Goal: Use online tool/utility: Utilize a website feature to perform a specific function

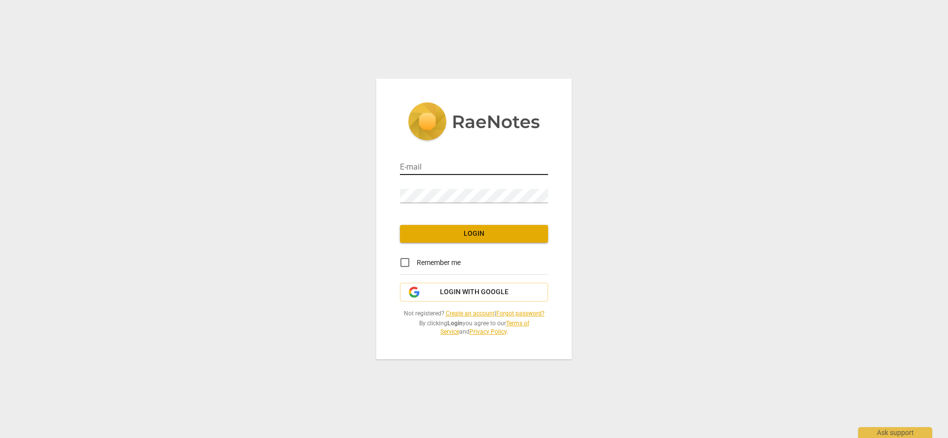
click at [548, 161] on div at bounding box center [548, 161] width 0 height 0
type input "angela@angelaraspass.com.au"
drag, startPoint x: 608, startPoint y: 243, endPoint x: 579, endPoint y: 243, distance: 28.7
click at [608, 243] on div "E-mail angela@angelaraspass.com.au Password Login Remember me Login with Google…" at bounding box center [474, 219] width 948 height 438
click at [548, 189] on div at bounding box center [548, 189] width 0 height 0
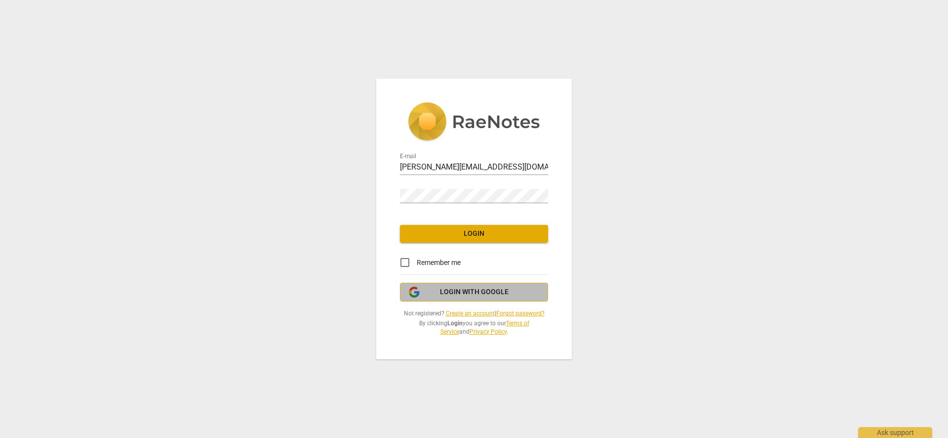
click at [476, 286] on button "Login with Google" at bounding box center [474, 292] width 148 height 19
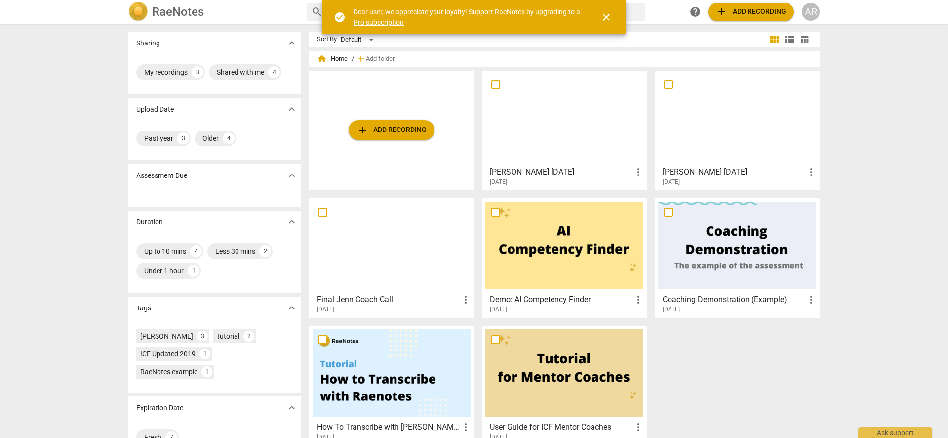
click at [759, 13] on span "add Add recording" at bounding box center [751, 12] width 70 height 12
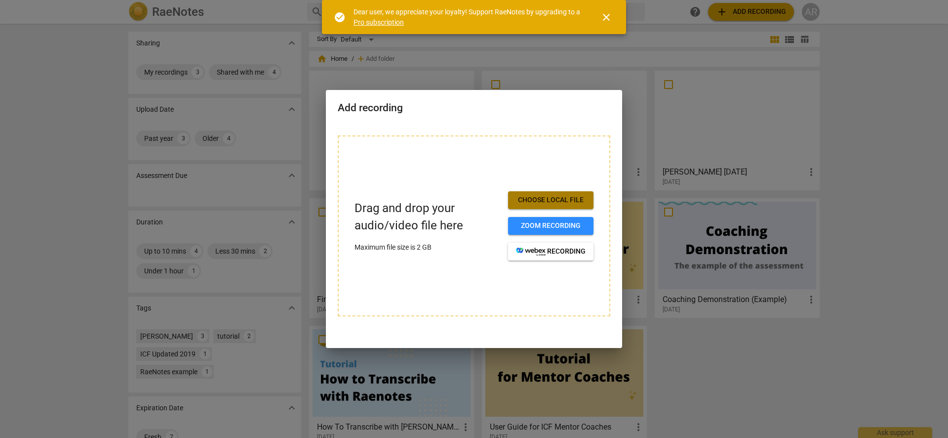
click at [555, 198] on span "Choose local file" at bounding box center [551, 200] width 70 height 10
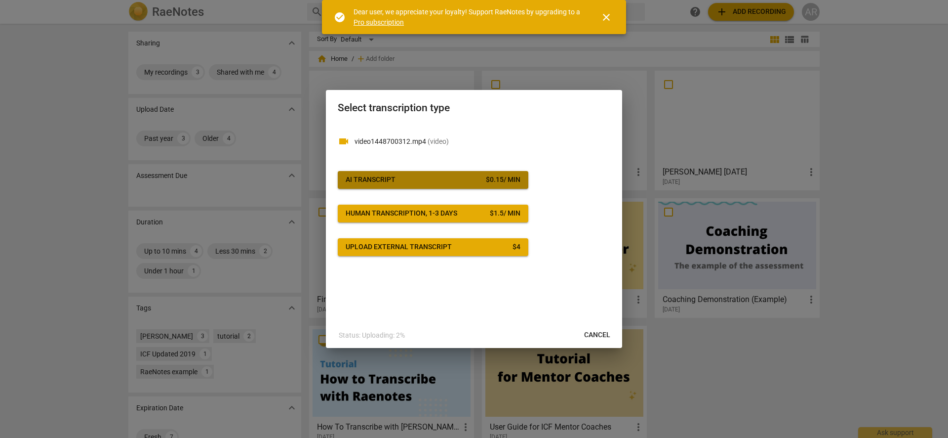
click at [423, 180] on span "AI Transcript $ 0.15 / min" at bounding box center [433, 180] width 175 height 10
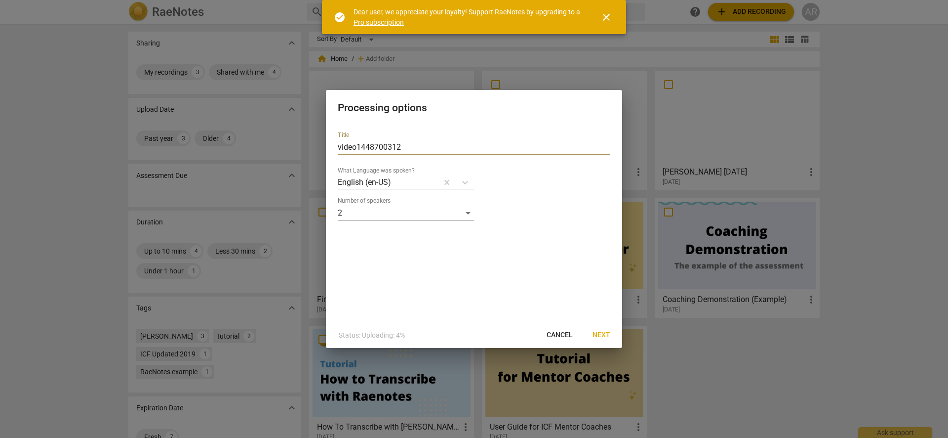
drag, startPoint x: 413, startPoint y: 148, endPoint x: 289, endPoint y: 140, distance: 124.7
click at [289, 140] on div "Processing options Title video1448700312 What Language was spoken? English (en-…" at bounding box center [474, 219] width 948 height 438
type input "[PERSON_NAME] Coaching Call"
click at [604, 335] on span "Next" at bounding box center [602, 335] width 18 height 10
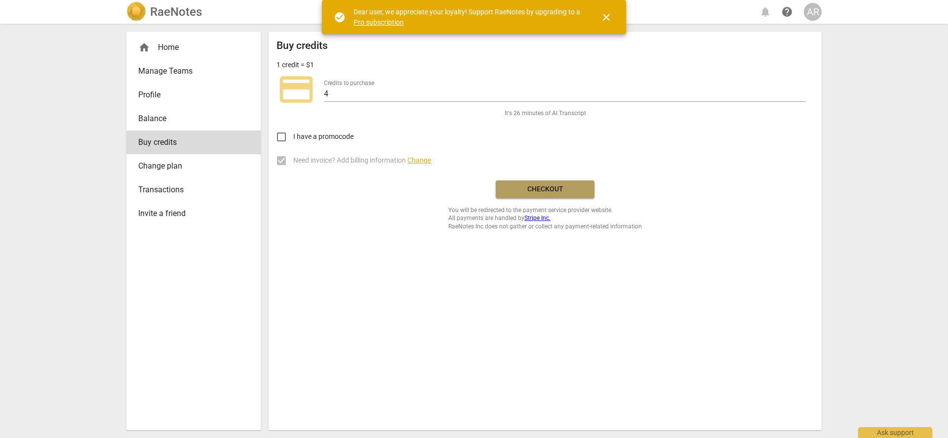
drag, startPoint x: 542, startPoint y: 186, endPoint x: 531, endPoint y: 82, distance: 104.8
click at [541, 186] on span "Checkout" at bounding box center [545, 189] width 83 height 10
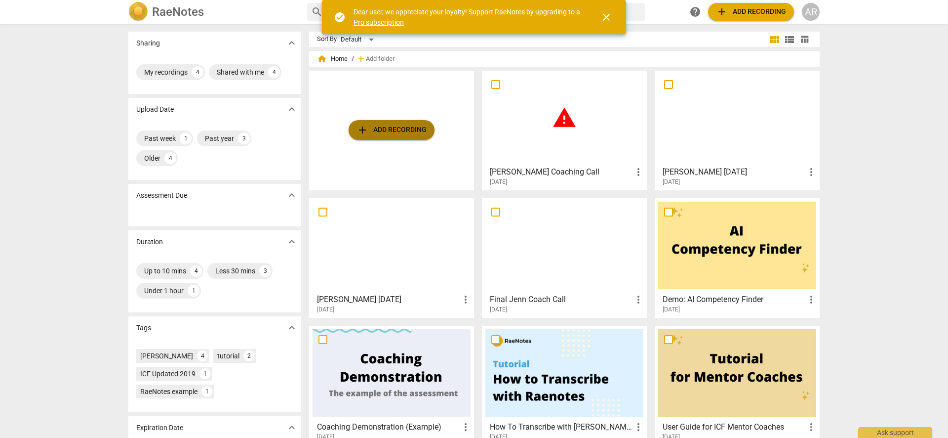
click at [377, 125] on span "add Add recording" at bounding box center [392, 130] width 70 height 12
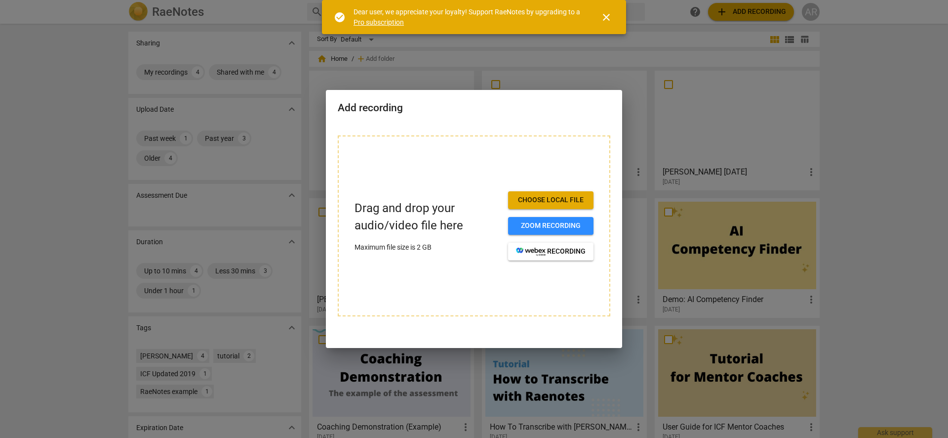
click at [550, 201] on span "Choose local file" at bounding box center [551, 200] width 70 height 10
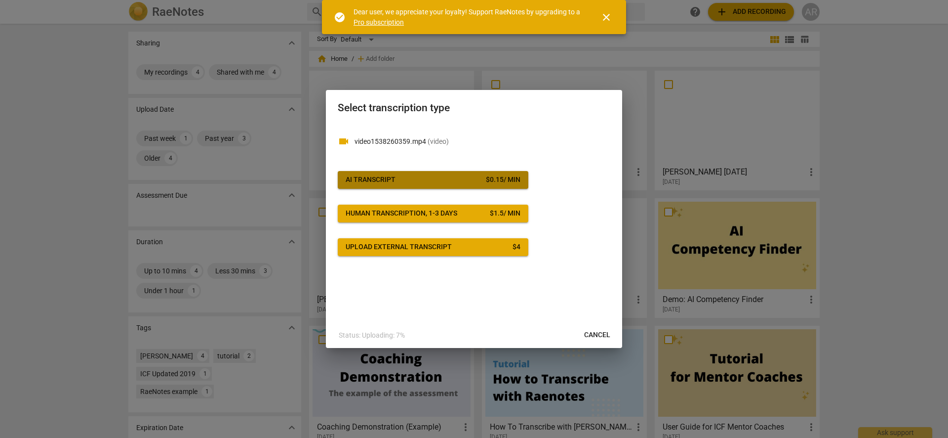
click at [409, 178] on span "AI Transcript $ 0.15 / min" at bounding box center [433, 180] width 175 height 10
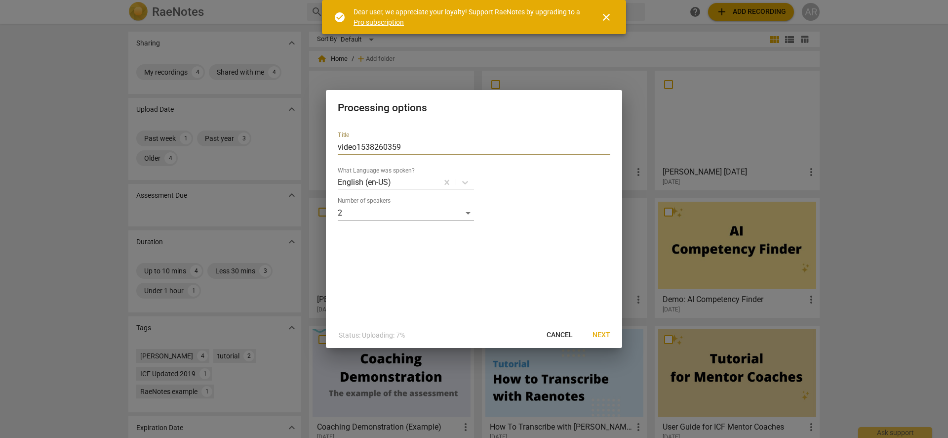
drag, startPoint x: 412, startPoint y: 145, endPoint x: 359, endPoint y: 151, distance: 54.2
click at [322, 139] on div "Processing options Title video1538260359 What Language was spoken? English (en-…" at bounding box center [474, 219] width 948 height 438
type input "Jenn Coaching Call"
click at [605, 333] on span "Next" at bounding box center [602, 335] width 18 height 10
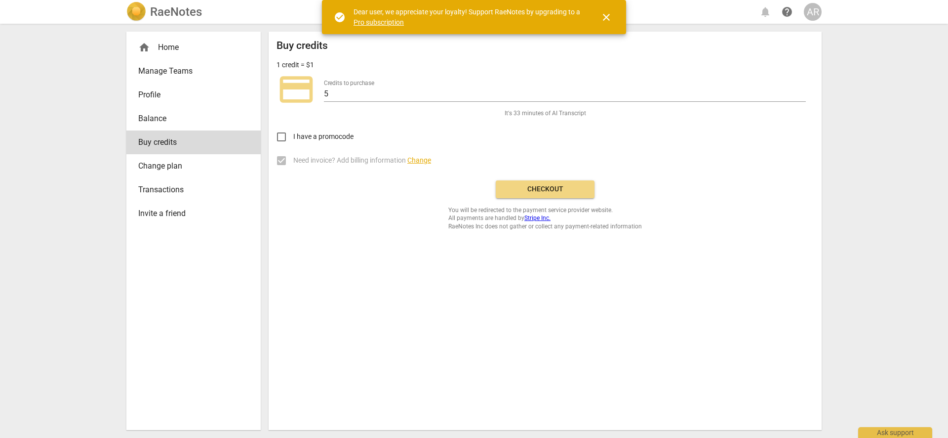
click at [551, 188] on span "Checkout" at bounding box center [545, 189] width 83 height 10
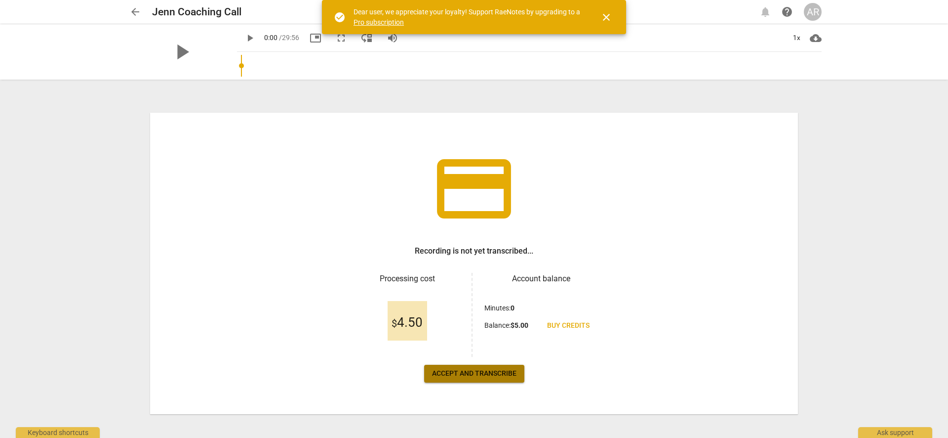
click at [463, 372] on span "Accept and transcribe" at bounding box center [474, 373] width 84 height 10
click at [478, 370] on span "Accept and transcribe" at bounding box center [474, 373] width 84 height 10
